Goal: Find specific page/section: Find specific page/section

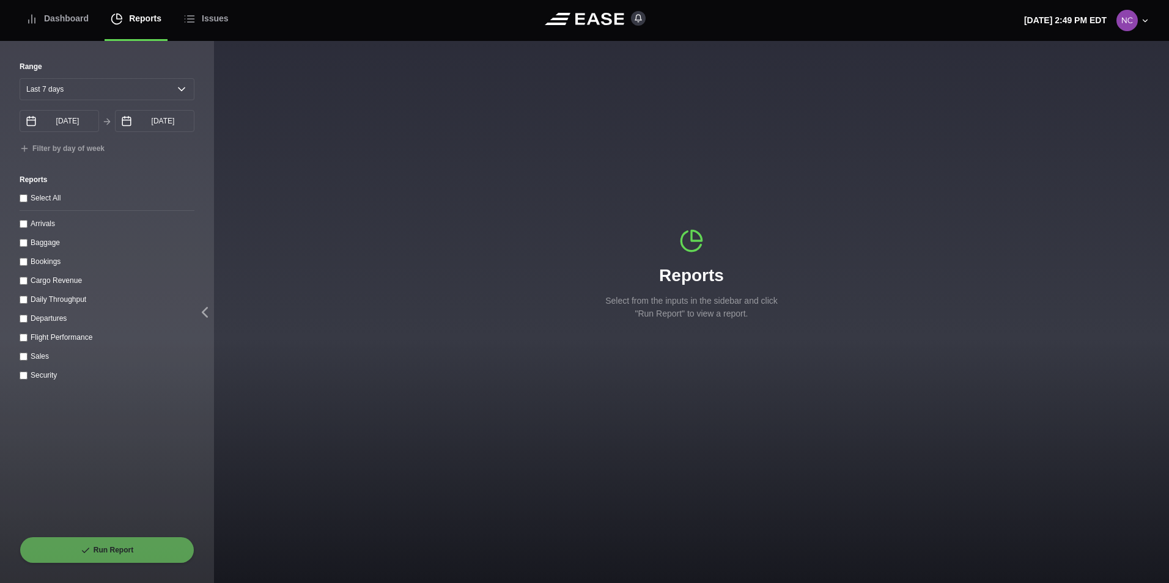
select select "7"
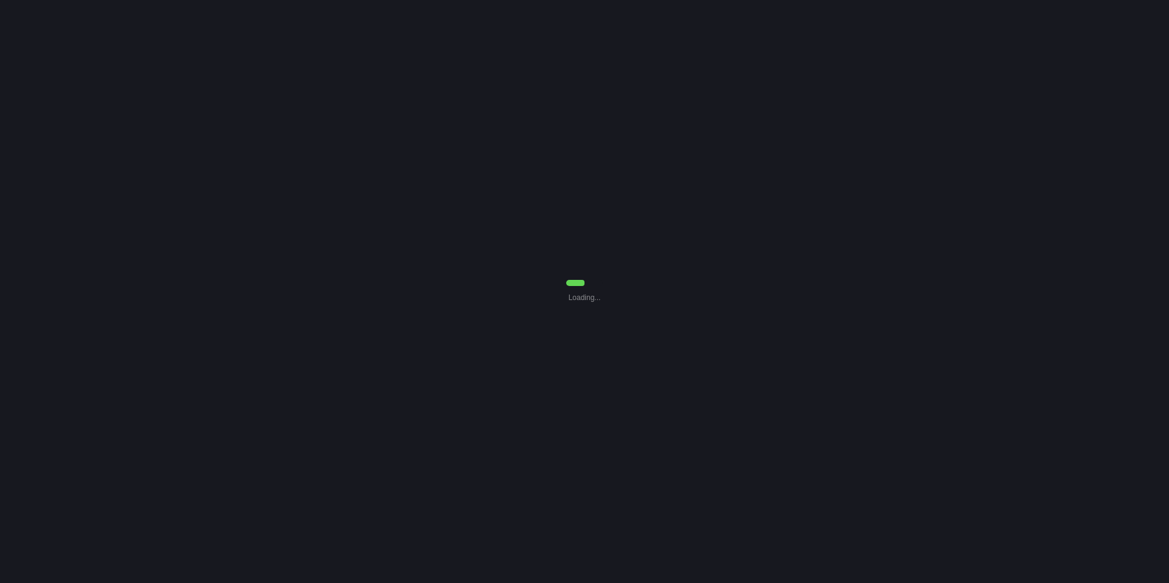
select select "7"
